Goal: Contribute content: Contribute content

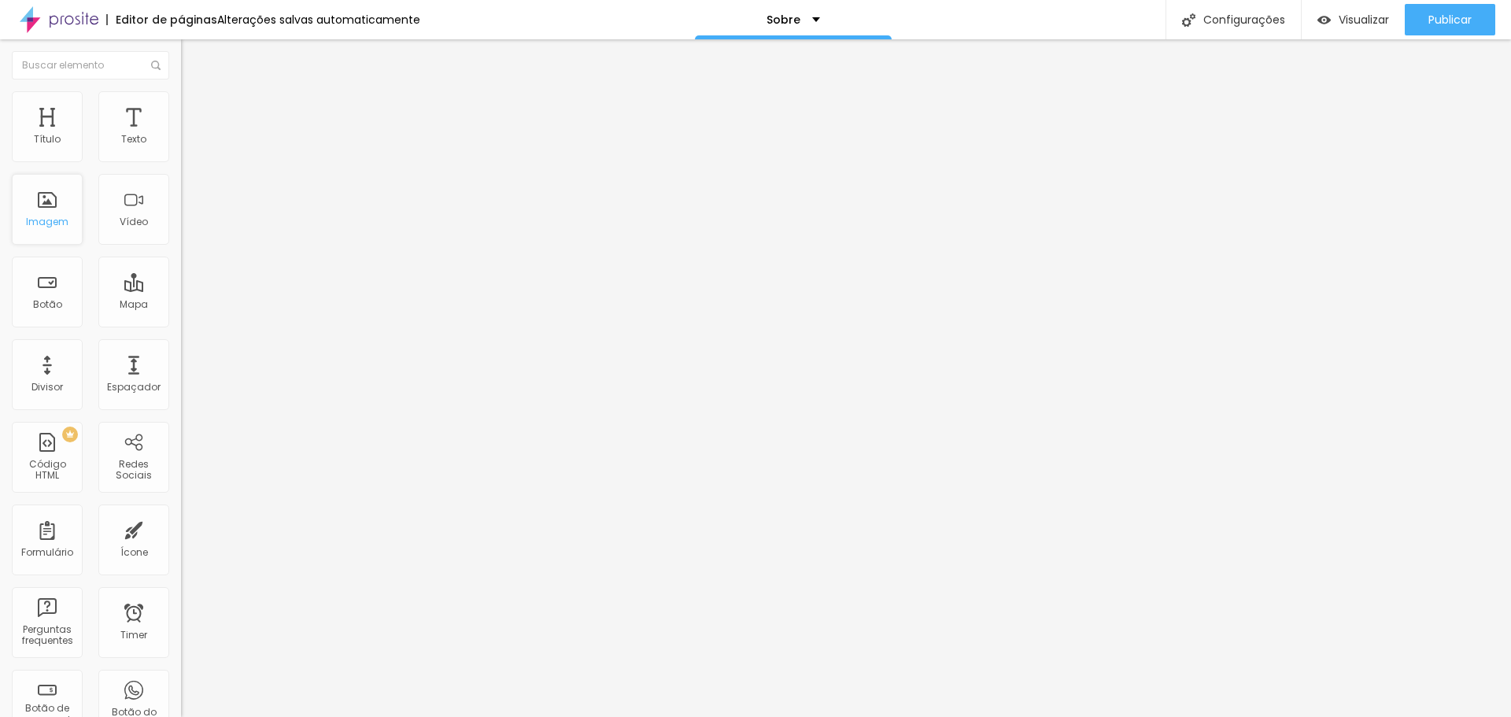
click at [49, 231] on div "Imagem" at bounding box center [47, 209] width 71 height 71
click at [35, 209] on div "Imagem" at bounding box center [47, 209] width 71 height 71
click at [181, 135] on span "Trocar imagem" at bounding box center [224, 128] width 86 height 13
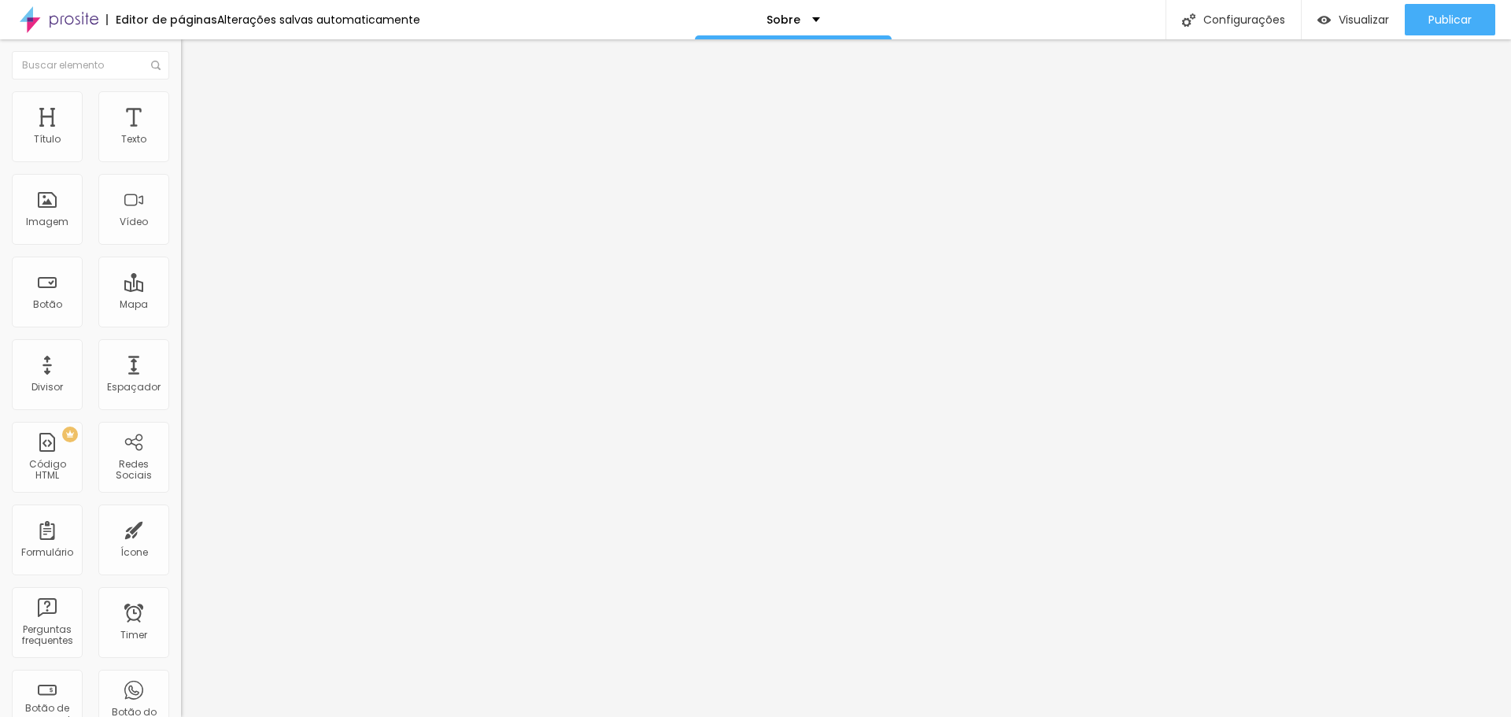
click at [1483, 28] on button "Publicar" at bounding box center [1450, 19] width 91 height 31
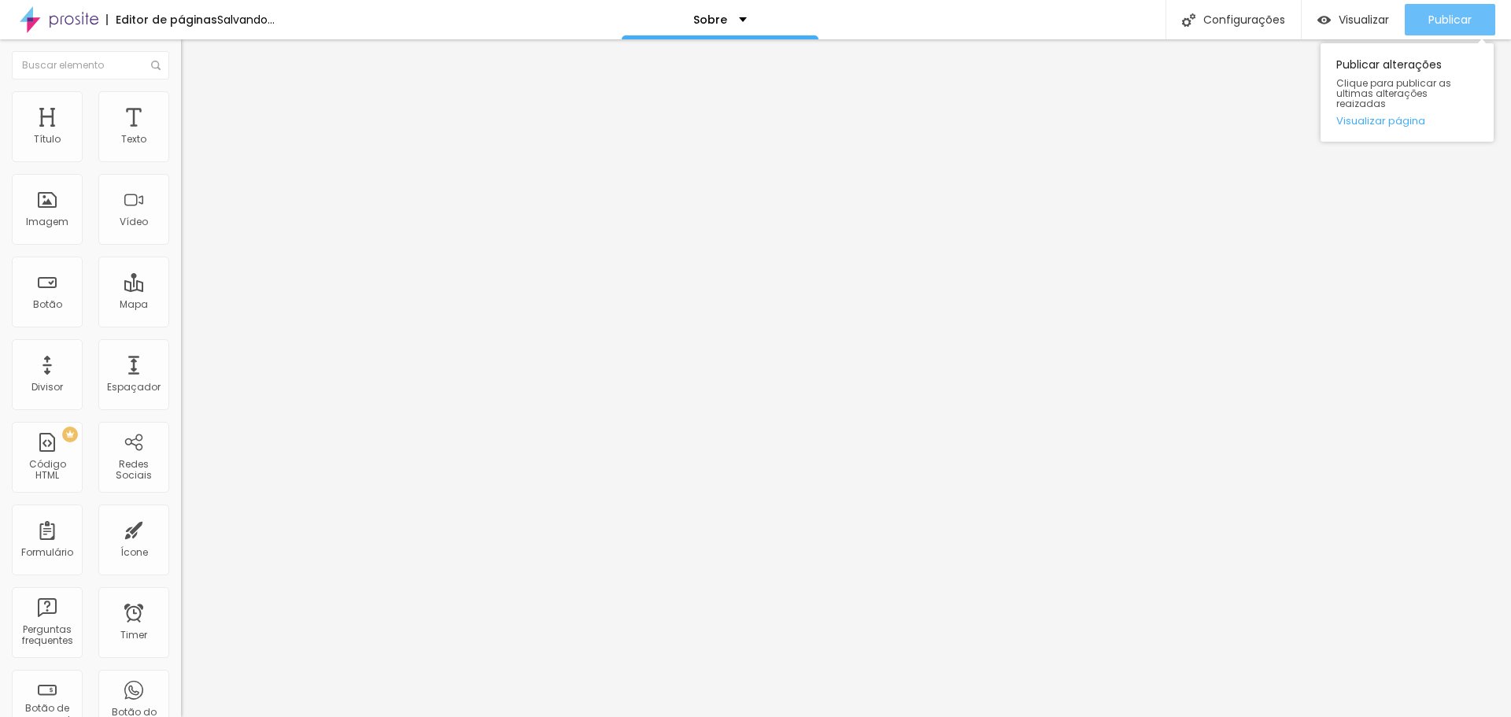
click at [1447, 22] on span "Publicar" at bounding box center [1450, 19] width 43 height 13
